Goal: Information Seeking & Learning: Learn about a topic

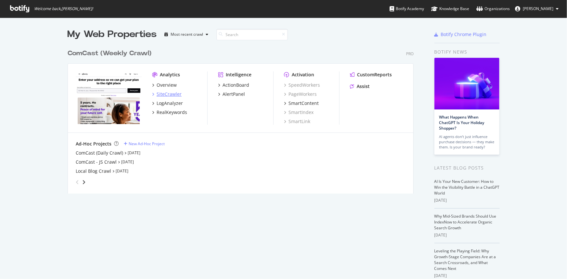
scroll to position [274, 558]
click at [170, 102] on div "LogAnalyzer" at bounding box center [170, 103] width 26 height 6
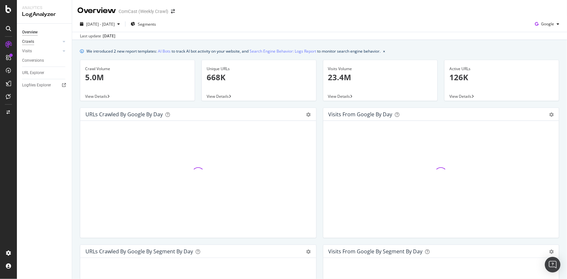
click at [23, 40] on div "Crawls" at bounding box center [28, 41] width 12 height 7
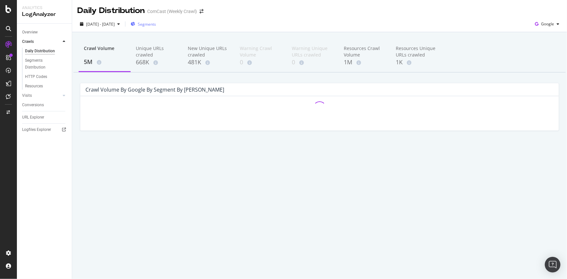
click at [156, 26] on span "Segments" at bounding box center [147, 24] width 18 height 6
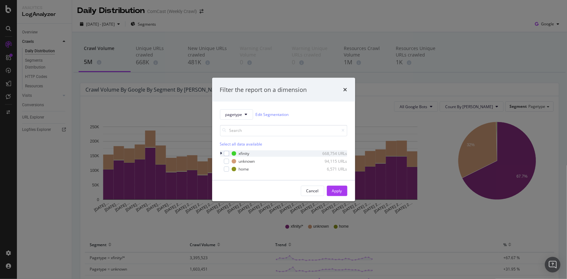
click at [221, 153] on icon "modal" at bounding box center [221, 154] width 2 height 4
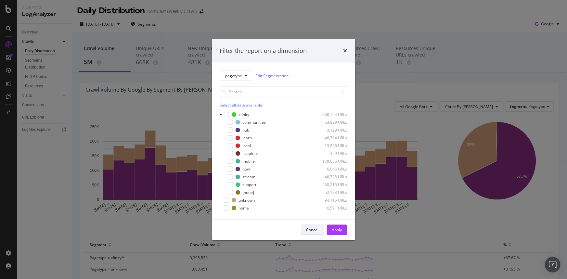
click at [312, 230] on div "Cancel" at bounding box center [312, 230] width 12 height 6
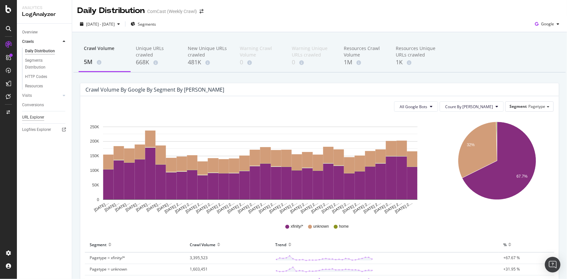
click at [43, 117] on div "URL Explorer" at bounding box center [33, 117] width 22 height 7
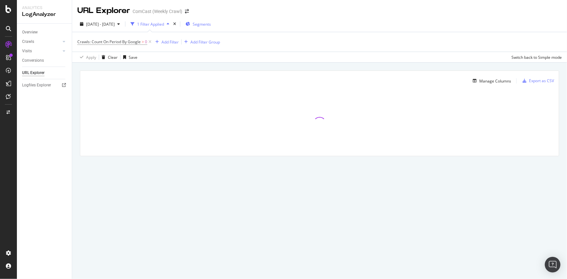
click at [201, 26] on button "Segments" at bounding box center [198, 24] width 31 height 10
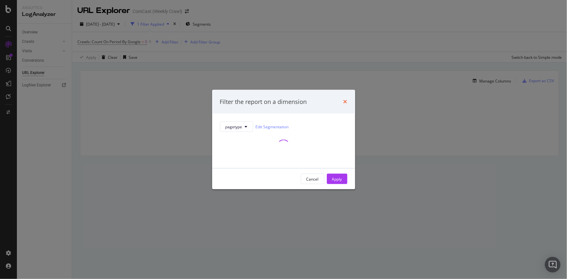
click at [345, 100] on icon "times" at bounding box center [345, 101] width 4 height 5
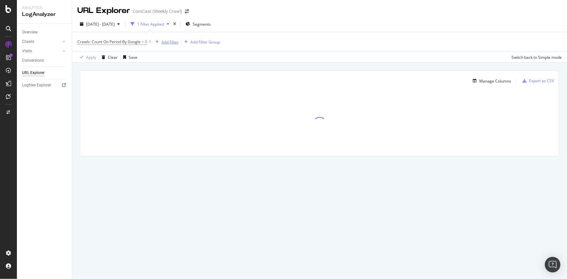
click at [170, 43] on div "Add Filter" at bounding box center [169, 42] width 17 height 6
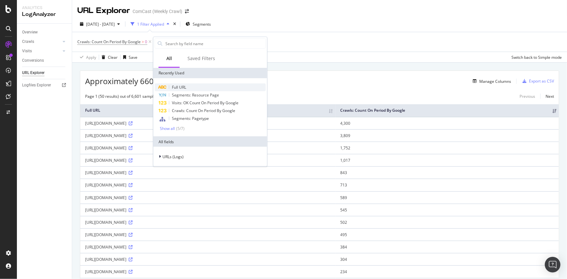
click at [190, 85] on div "Full URL" at bounding box center [210, 87] width 111 height 8
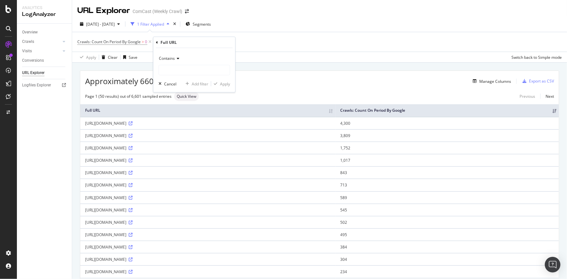
click at [178, 60] on icon at bounding box center [177, 59] width 5 height 4
click at [300, 74] on div "Approximately 660K URLs found Manage Columns Export as CSV" at bounding box center [319, 79] width 478 height 16
click at [133, 249] on icon at bounding box center [131, 247] width 4 height 4
click at [185, 40] on icon at bounding box center [184, 42] width 4 height 4
click at [185, 66] on input "text" at bounding box center [205, 69] width 71 height 10
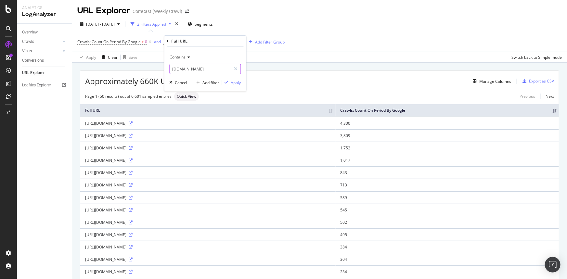
type input "[DOMAIN_NAME]"
click at [237, 79] on button "Apply" at bounding box center [231, 82] width 19 height 6
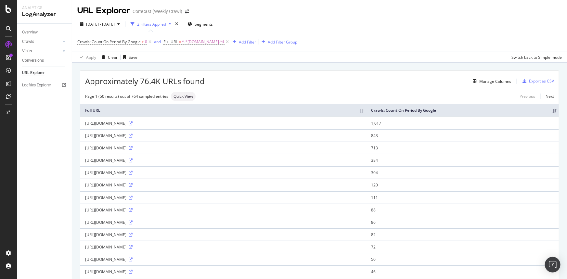
drag, startPoint x: 84, startPoint y: 129, endPoint x: 448, endPoint y: 127, distance: 363.1
click at [366, 127] on td "[URL][DOMAIN_NAME]" at bounding box center [223, 123] width 286 height 12
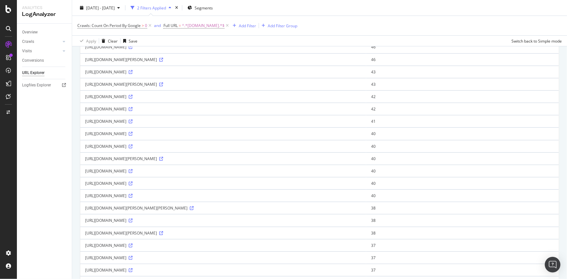
scroll to position [236, 0]
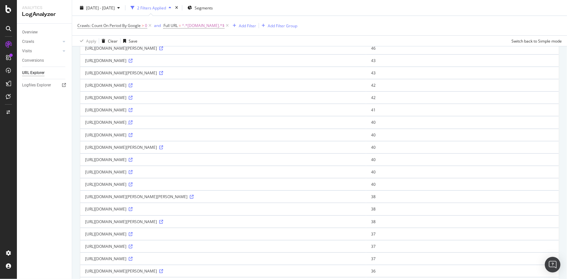
click at [129, 124] on icon at bounding box center [131, 122] width 4 height 4
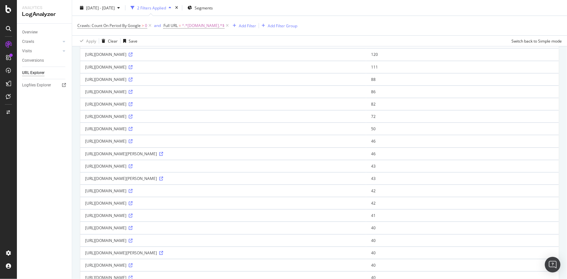
scroll to position [0, 0]
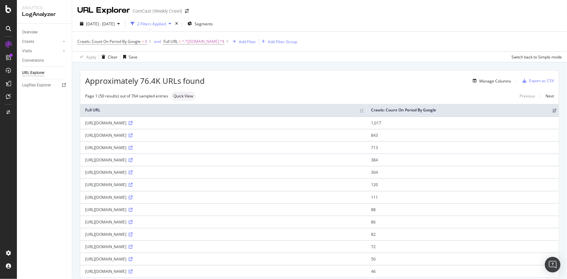
drag, startPoint x: 139, startPoint y: 128, endPoint x: 172, endPoint y: 125, distance: 32.9
click at [172, 125] on div "[URL][DOMAIN_NAME]" at bounding box center [223, 123] width 276 height 6
click at [181, 126] on div "[URL][DOMAIN_NAME]" at bounding box center [223, 123] width 276 height 6
copy div "/api/layout/render/jss"
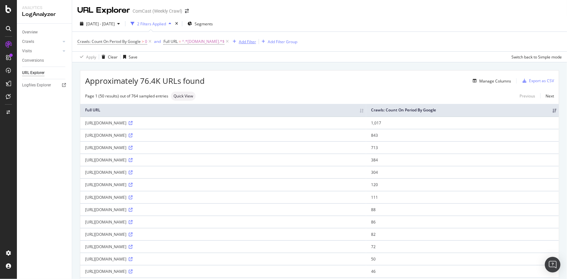
click at [241, 42] on div "Add Filter" at bounding box center [247, 42] width 17 height 6
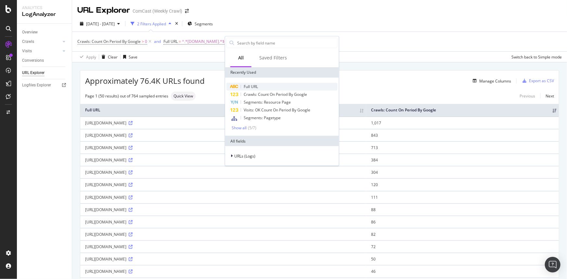
click at [263, 88] on div "Full URL" at bounding box center [281, 87] width 111 height 8
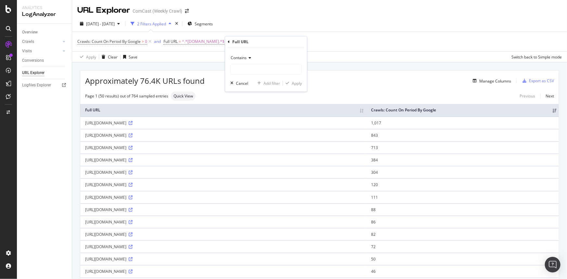
click at [247, 55] on div "Contains" at bounding box center [265, 58] width 71 height 10
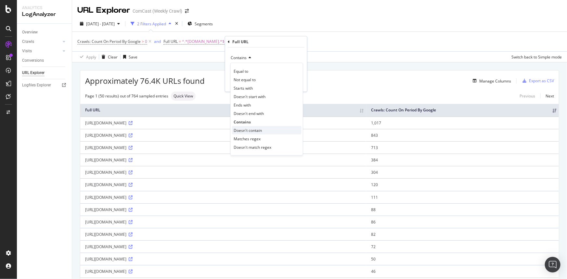
click at [264, 131] on div "Doesn't contain" at bounding box center [267, 130] width 70 height 8
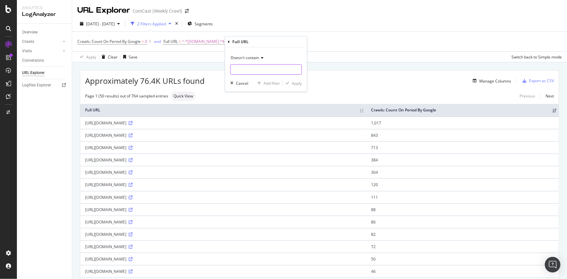
click at [244, 67] on input "text" at bounding box center [266, 69] width 71 height 10
paste input "/api/layout/render/jss"
type input "/api/layout/render/jss"
click at [295, 84] on div "Apply" at bounding box center [297, 83] width 10 height 6
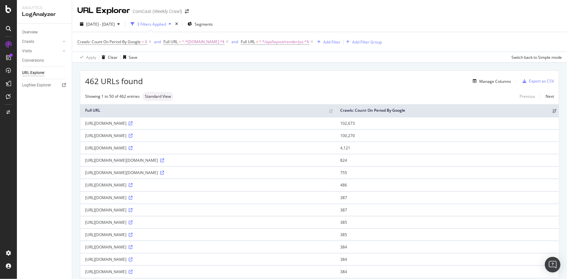
click at [133, 125] on icon at bounding box center [131, 123] width 4 height 4
click at [133, 138] on icon at bounding box center [131, 136] width 4 height 4
click at [133, 150] on icon at bounding box center [131, 148] width 4 height 4
click at [133, 187] on icon at bounding box center [131, 185] width 4 height 4
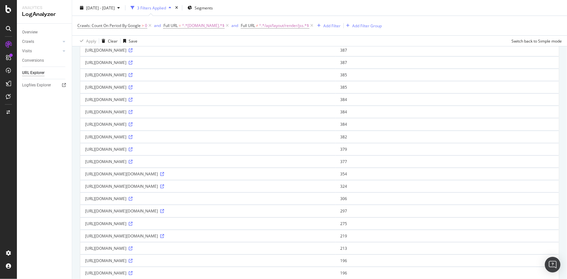
scroll to position [177, 0]
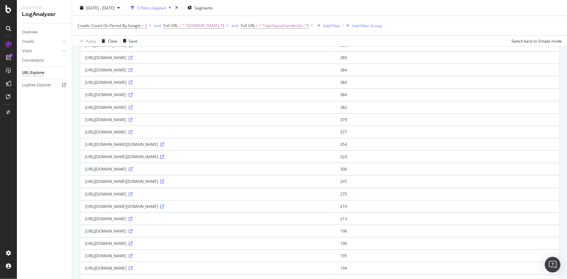
click at [164, 159] on icon at bounding box center [162, 157] width 4 height 4
click at [133, 196] on icon at bounding box center [131, 194] width 4 height 4
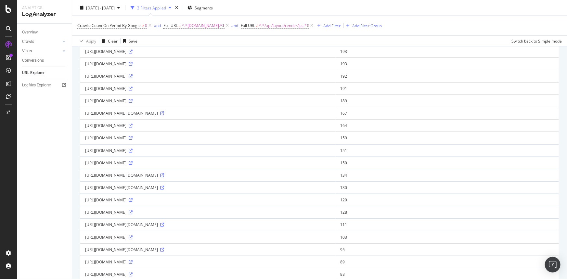
scroll to position [413, 0]
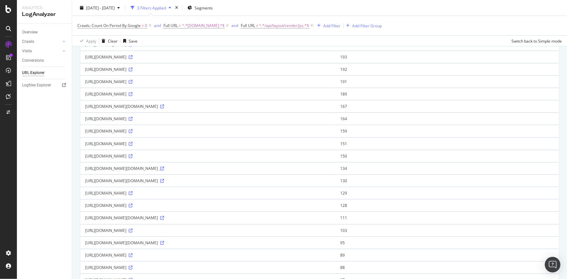
click at [164, 171] on icon at bounding box center [162, 169] width 4 height 4
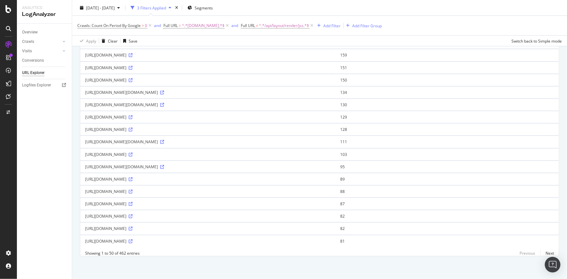
scroll to position [514, 0]
click at [547, 253] on link "Next" at bounding box center [547, 252] width 14 height 9
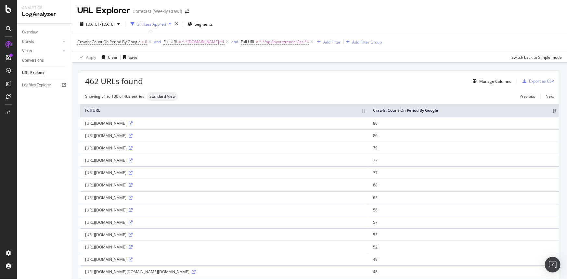
click at [133, 212] on icon at bounding box center [131, 210] width 4 height 4
click at [130, 187] on icon at bounding box center [131, 185] width 4 height 4
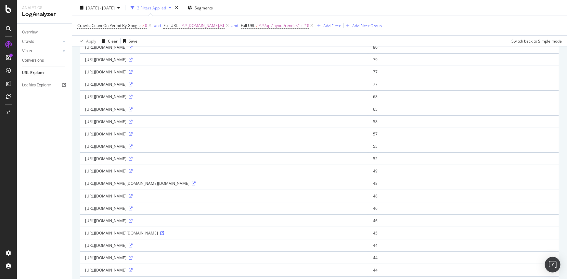
scroll to position [118, 0]
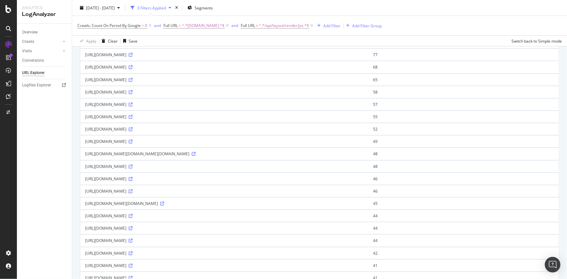
click at [133, 193] on icon at bounding box center [131, 191] width 4 height 4
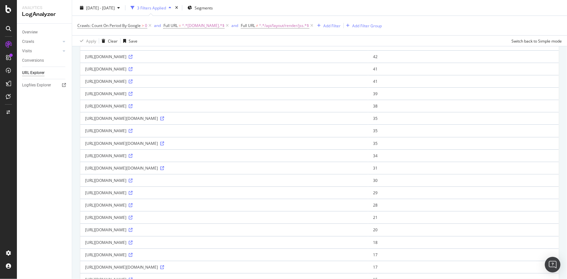
scroll to position [325, 0]
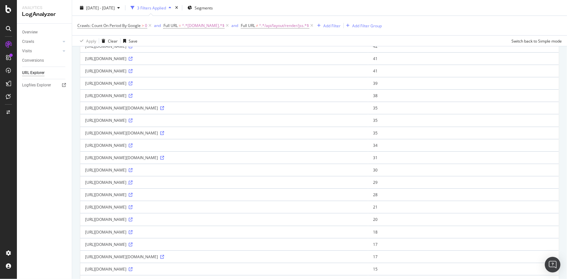
click at [133, 184] on icon at bounding box center [131, 183] width 4 height 4
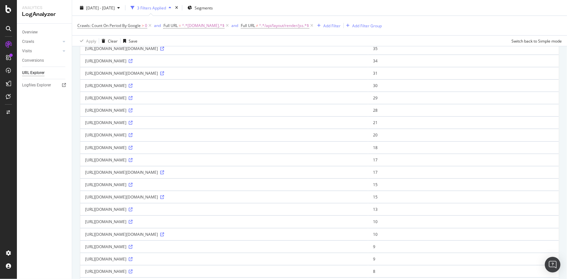
scroll to position [413, 0]
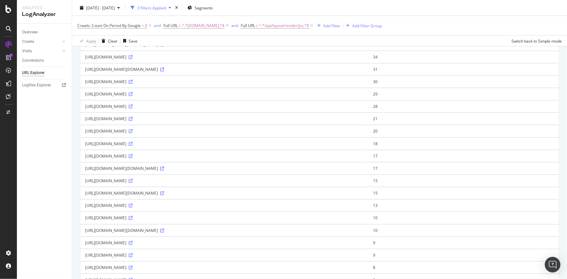
click at [193, 187] on td "[URL][DOMAIN_NAME]" at bounding box center [224, 180] width 288 height 12
click at [133, 183] on icon at bounding box center [131, 181] width 4 height 4
click at [133, 220] on icon at bounding box center [131, 218] width 4 height 4
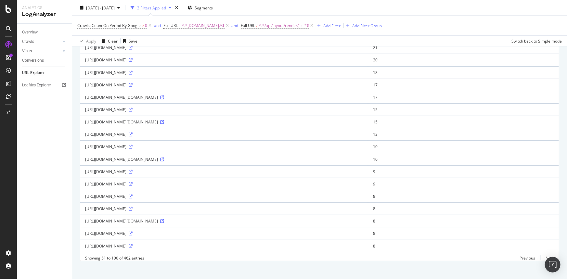
scroll to position [502, 0]
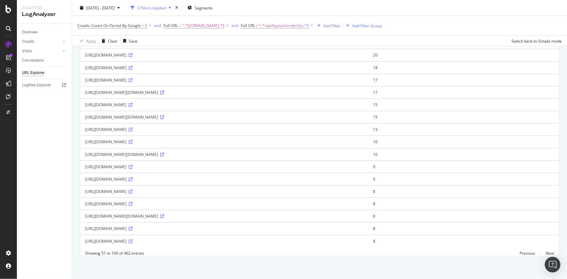
click at [133, 181] on icon at bounding box center [131, 179] width 4 height 4
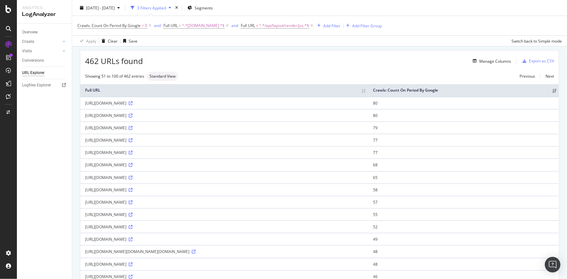
scroll to position [0, 0]
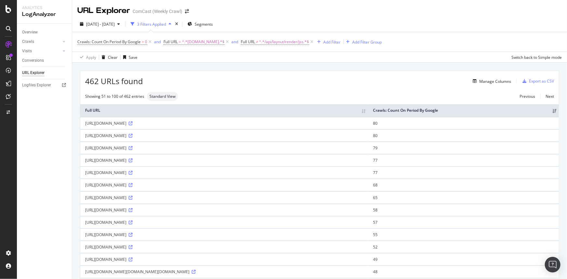
click at [258, 175] on div "[URL][DOMAIN_NAME]" at bounding box center [224, 173] width 278 height 6
click at [133, 175] on icon at bounding box center [131, 173] width 4 height 4
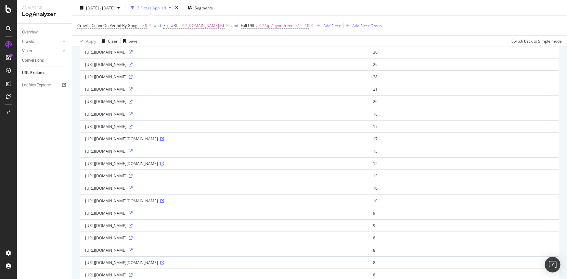
scroll to position [531, 0]
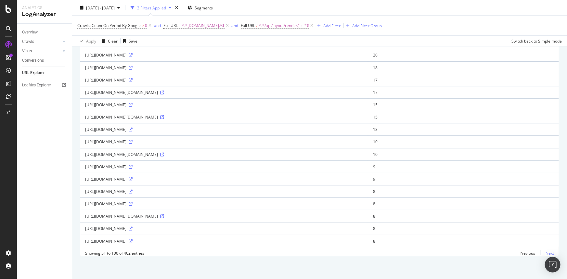
click at [544, 253] on link "Next" at bounding box center [547, 252] width 14 height 9
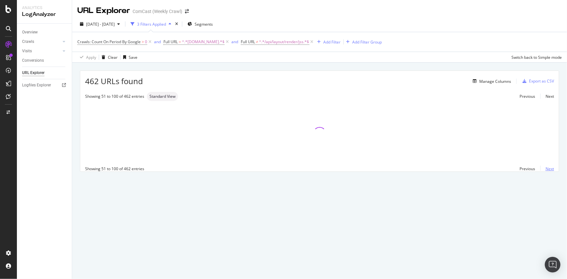
scroll to position [0, 0]
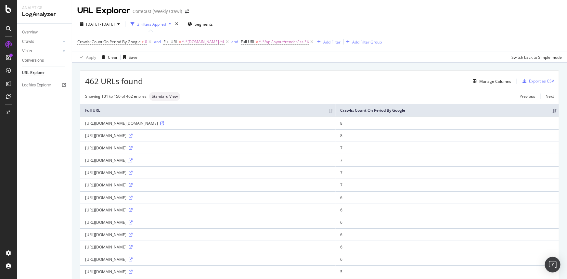
click at [133, 161] on icon at bounding box center [131, 160] width 4 height 4
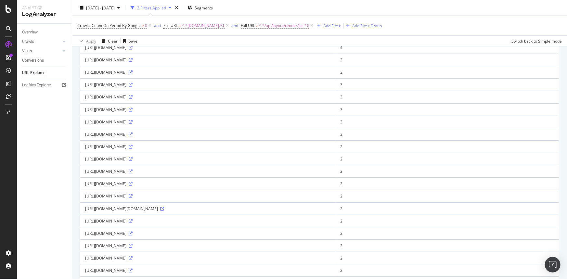
scroll to position [354, 0]
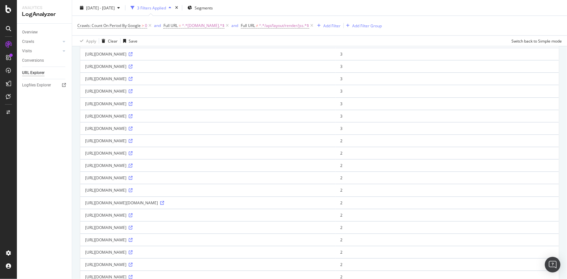
click at [133, 164] on icon at bounding box center [131, 166] width 4 height 4
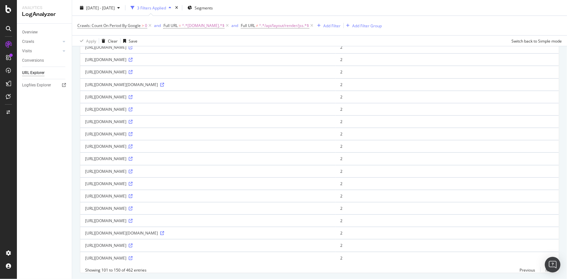
click at [133, 145] on icon at bounding box center [131, 147] width 4 height 4
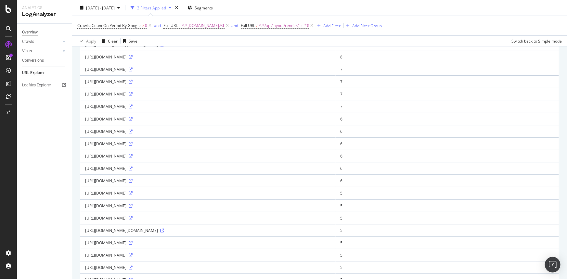
click at [34, 34] on div "Overview" at bounding box center [30, 32] width 16 height 7
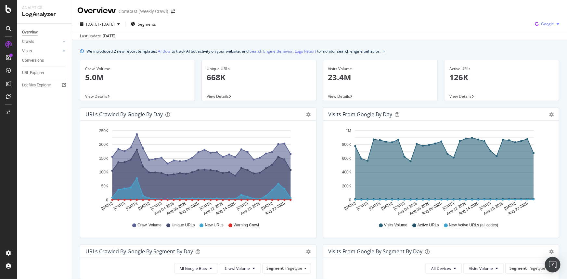
click at [554, 26] on div "button" at bounding box center [558, 24] width 8 height 4
click at [542, 48] on span "Bing" at bounding box center [548, 49] width 24 height 6
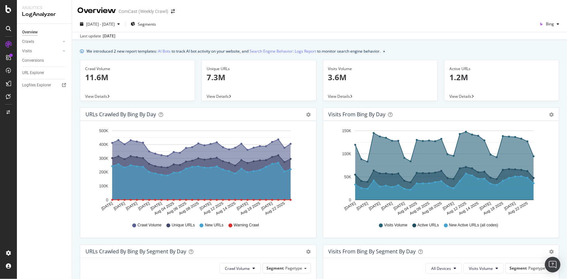
click at [552, 18] on div "[DATE] - [DATE] Segments Bing Last update [DATE]" at bounding box center [319, 28] width 495 height 24
click at [549, 23] on span "Bing" at bounding box center [550, 24] width 8 height 6
click at [539, 59] on span "OpenAI" at bounding box center [548, 61] width 24 height 6
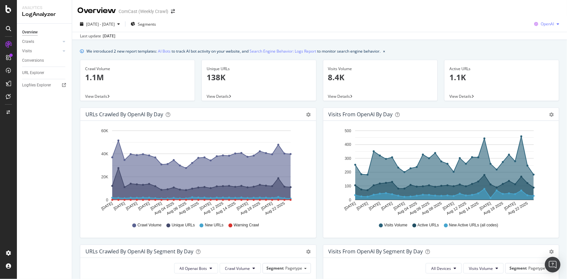
click at [540, 21] on span "OpenAI" at bounding box center [546, 24] width 13 height 6
click at [544, 70] on span "Other AI Bots" at bounding box center [547, 73] width 24 height 6
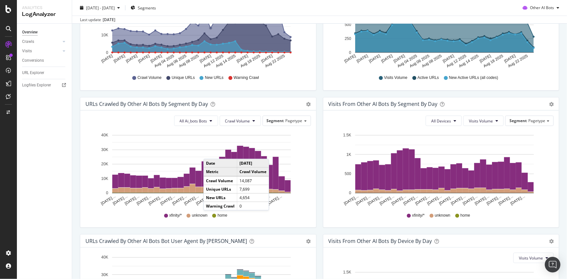
scroll to position [262, 0]
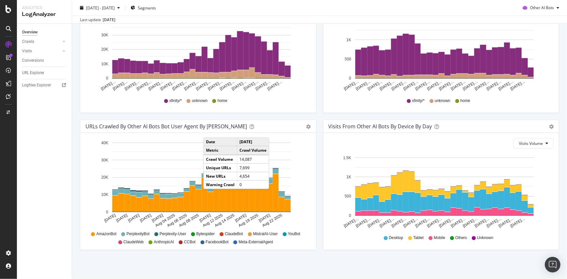
click at [78, 198] on div "URLs Crawled by Other AI Bots bot User Agent By Day Timeline (by Value) Timelin…" at bounding box center [198, 188] width 243 height 137
click at [68, 179] on div "Overview Crawls Daily Distribution Segments Distribution HTTP Codes Resources V…" at bounding box center [44, 151] width 55 height 255
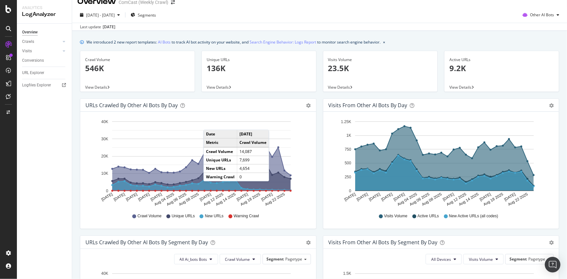
scroll to position [0, 0]
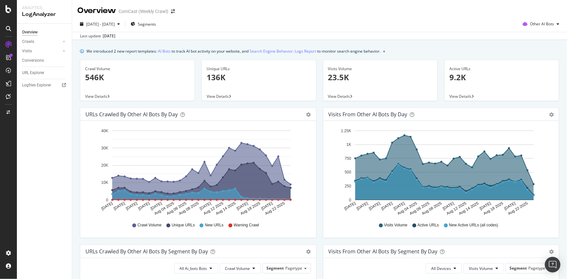
click at [104, 96] on span "View Details" at bounding box center [96, 97] width 22 height 6
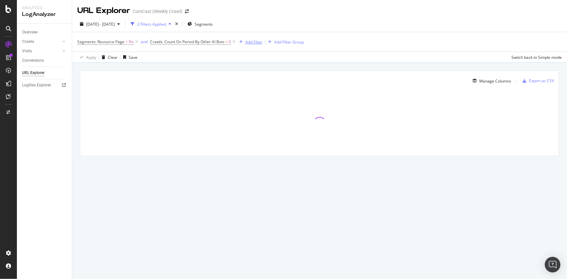
click at [250, 41] on div "Add Filter" at bounding box center [253, 42] width 17 height 6
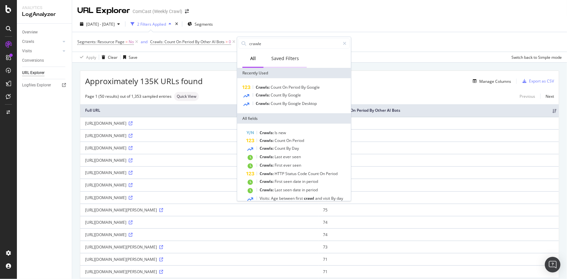
type input "crawler"
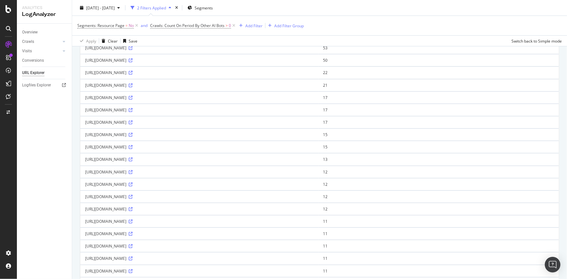
scroll to position [295, 0]
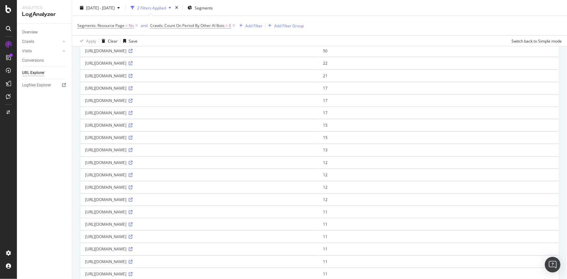
click at [133, 127] on icon at bounding box center [131, 125] width 4 height 4
